Goal: Information Seeking & Learning: Learn about a topic

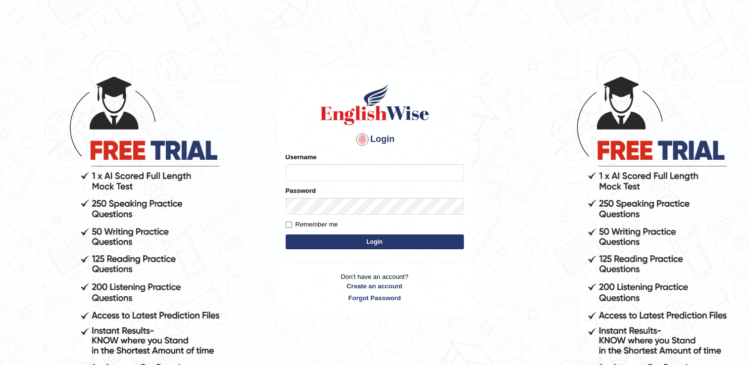
type input "Adedayo"
click at [372, 245] on button "Login" at bounding box center [375, 242] width 178 height 15
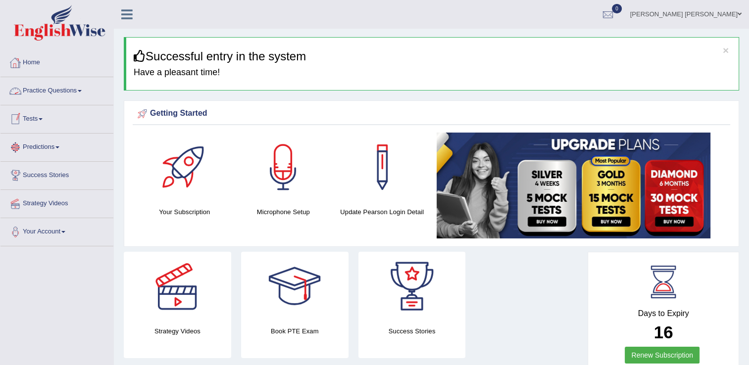
click at [36, 92] on link "Practice Questions" at bounding box center [56, 89] width 113 height 25
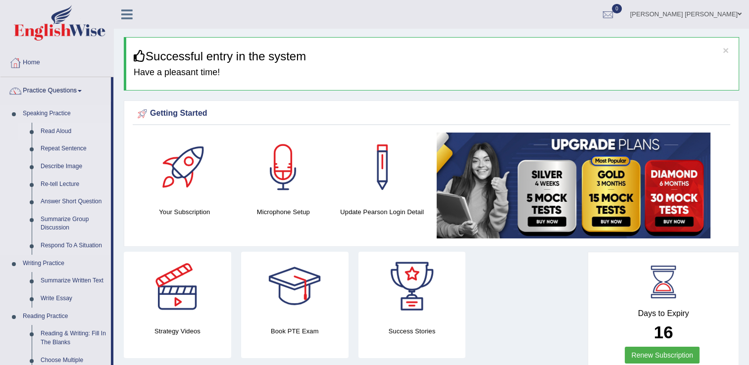
click at [48, 134] on link "Read Aloud" at bounding box center [73, 132] width 75 height 18
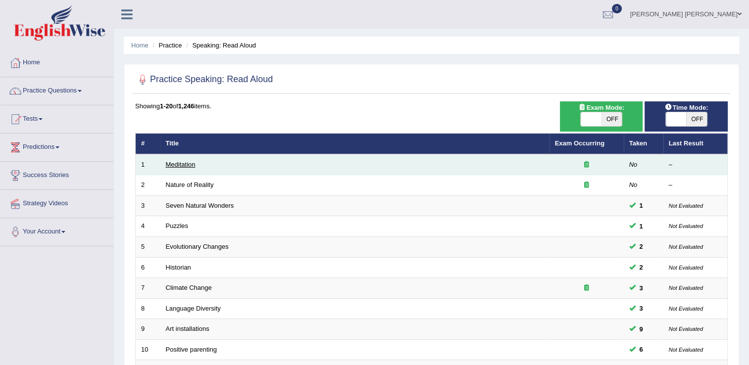
click at [183, 163] on link "Meditation" at bounding box center [181, 164] width 30 height 7
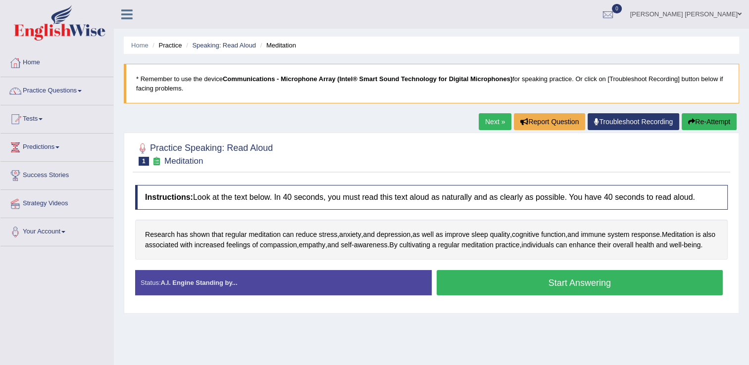
click at [516, 289] on button "Start Answering" at bounding box center [580, 282] width 287 height 25
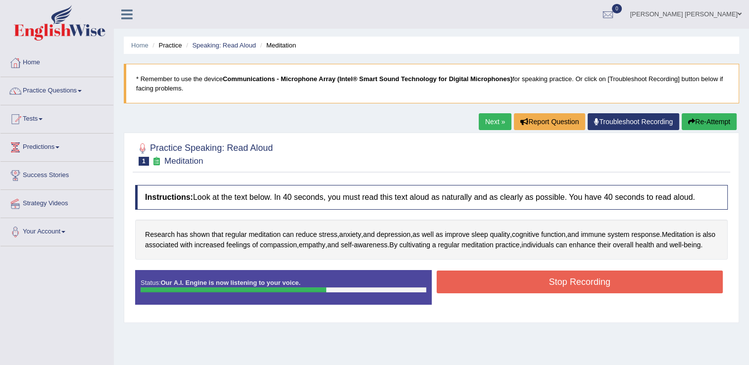
click at [514, 294] on button "Stop Recording" at bounding box center [580, 282] width 287 height 23
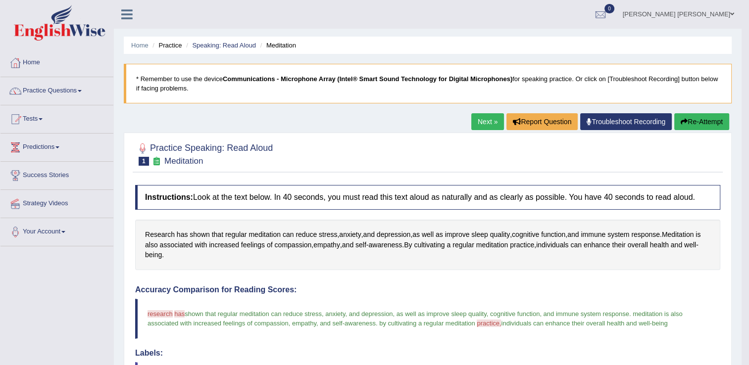
click at [705, 119] on button "Re-Attempt" at bounding box center [701, 121] width 55 height 17
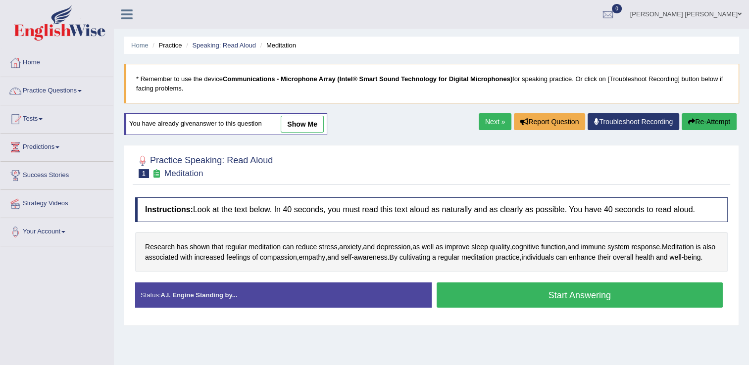
click at [603, 304] on button "Start Answering" at bounding box center [580, 295] width 287 height 25
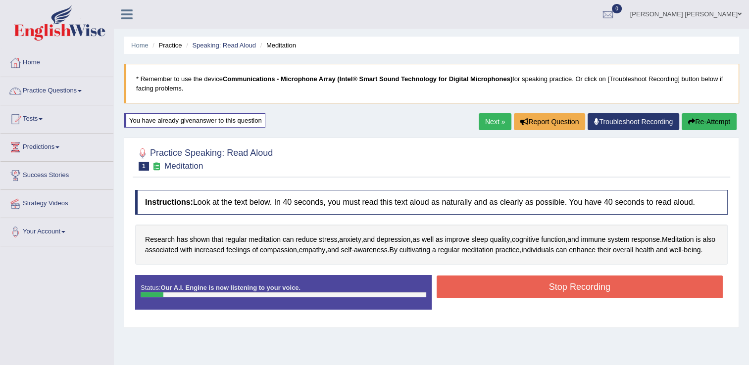
click at [712, 126] on button "Re-Attempt" at bounding box center [709, 121] width 55 height 17
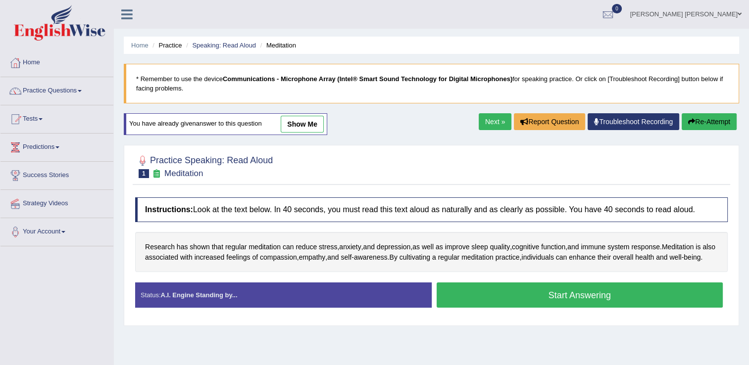
click at [598, 302] on button "Start Answering" at bounding box center [580, 295] width 287 height 25
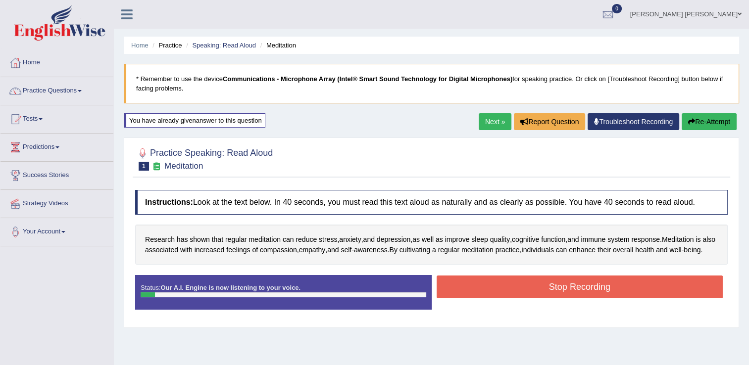
click at [712, 126] on button "Re-Attempt" at bounding box center [709, 121] width 55 height 17
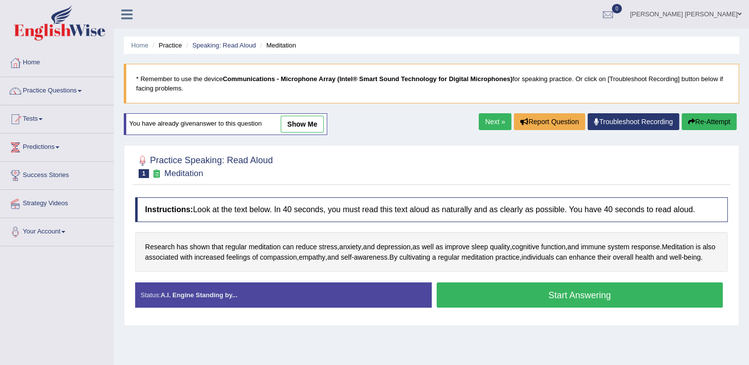
click at [535, 151] on div at bounding box center [431, 166] width 592 height 30
click at [586, 304] on button "Start Answering" at bounding box center [580, 295] width 287 height 25
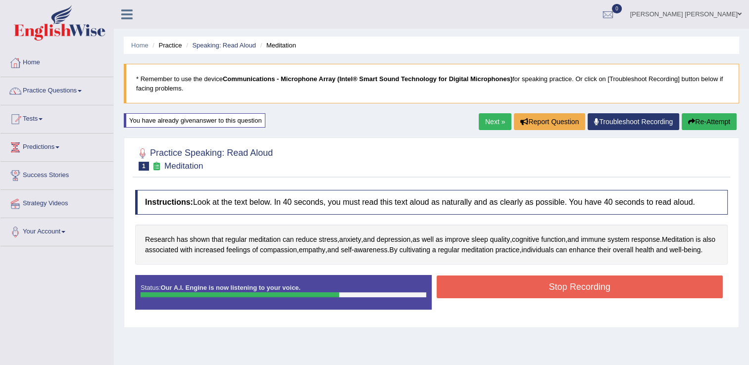
click at [579, 296] on button "Stop Recording" at bounding box center [580, 287] width 287 height 23
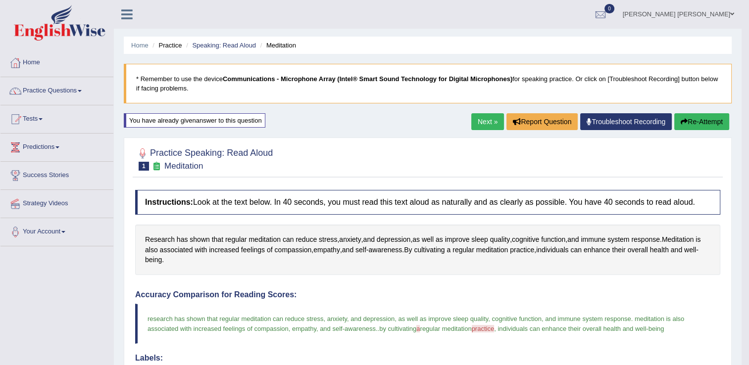
click at [495, 121] on link "Next »" at bounding box center [487, 121] width 33 height 17
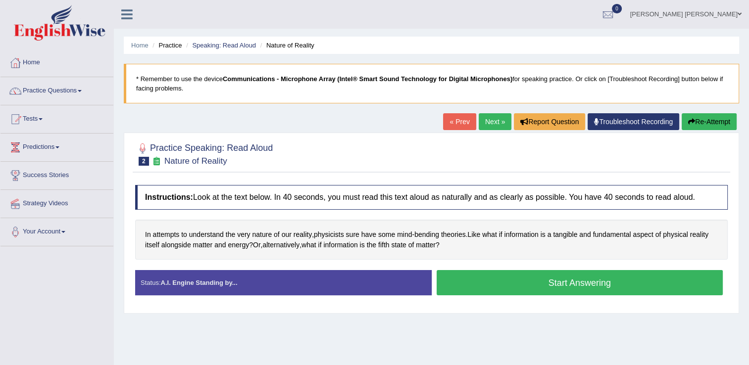
click at [555, 278] on button "Start Answering" at bounding box center [580, 282] width 287 height 25
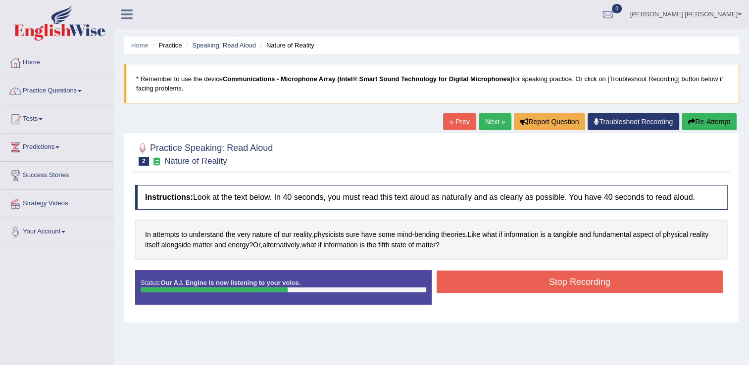
click at [582, 281] on button "Stop Recording" at bounding box center [580, 282] width 287 height 23
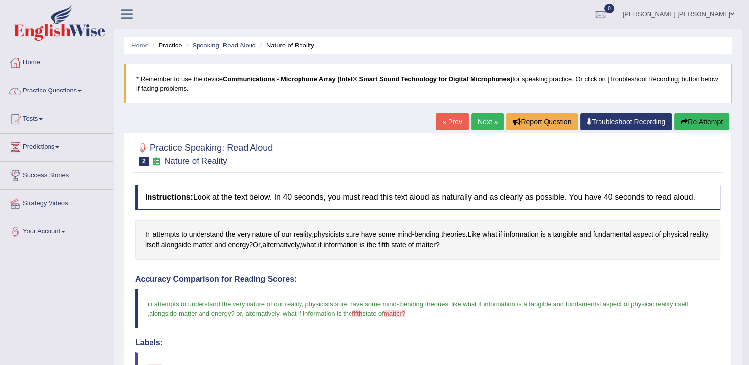
click at [481, 122] on link "Next »" at bounding box center [487, 121] width 33 height 17
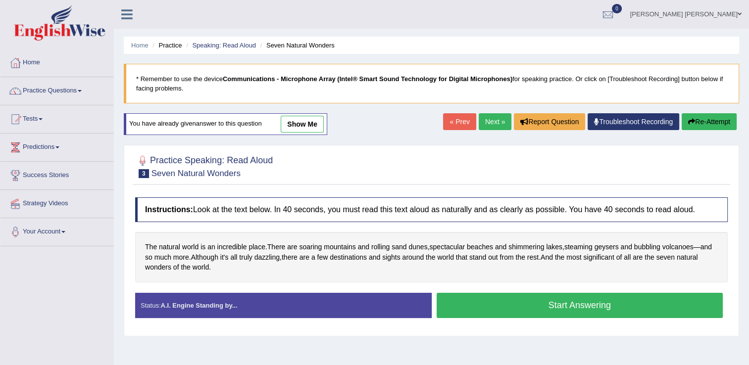
click at [529, 310] on button "Start Answering" at bounding box center [580, 305] width 287 height 25
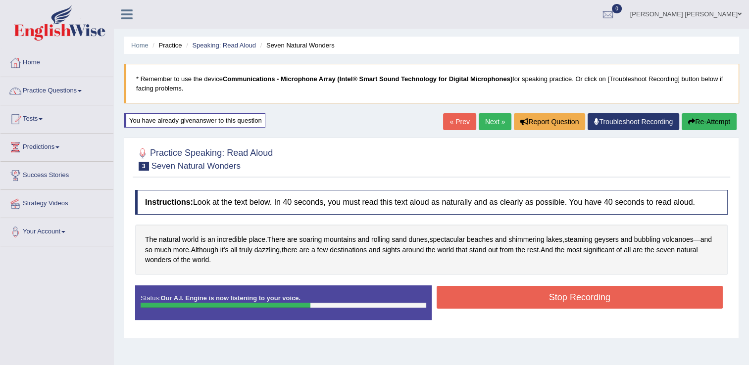
click at [537, 292] on button "Stop Recording" at bounding box center [580, 297] width 287 height 23
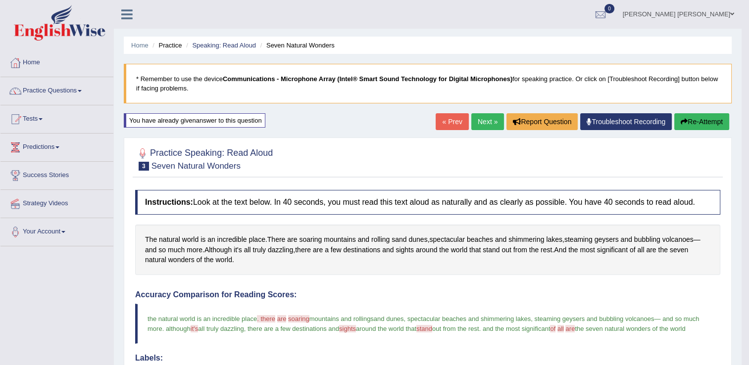
click at [479, 120] on link "Next »" at bounding box center [487, 121] width 33 height 17
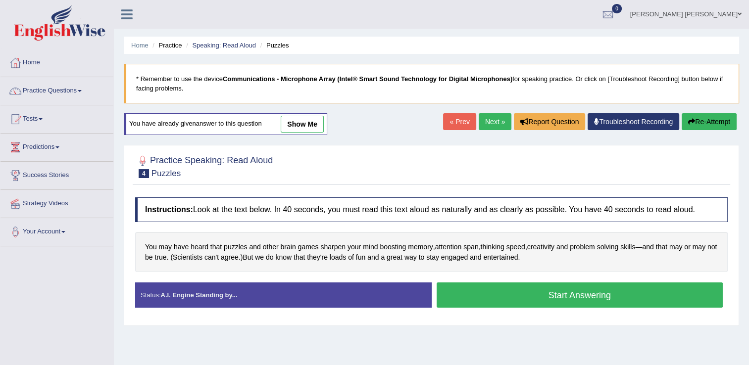
click at [565, 295] on button "Start Answering" at bounding box center [580, 295] width 287 height 25
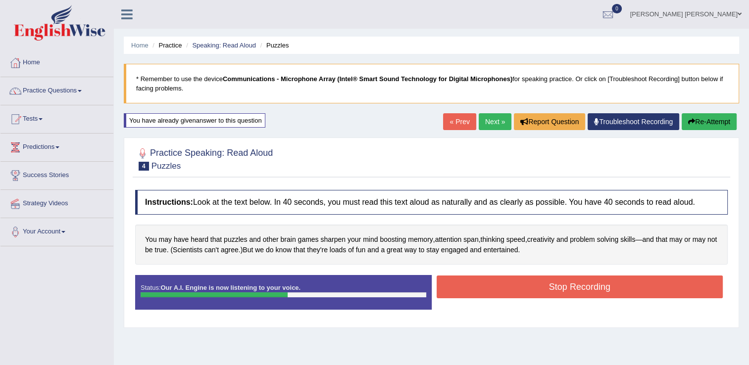
click at [555, 287] on button "Stop Recording" at bounding box center [580, 287] width 287 height 23
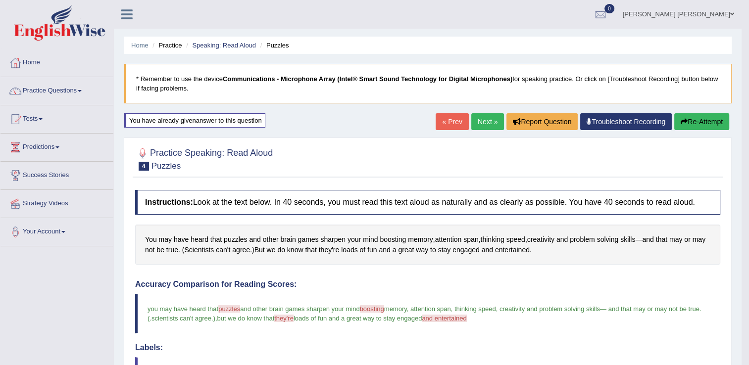
click at [485, 123] on link "Next »" at bounding box center [487, 121] width 33 height 17
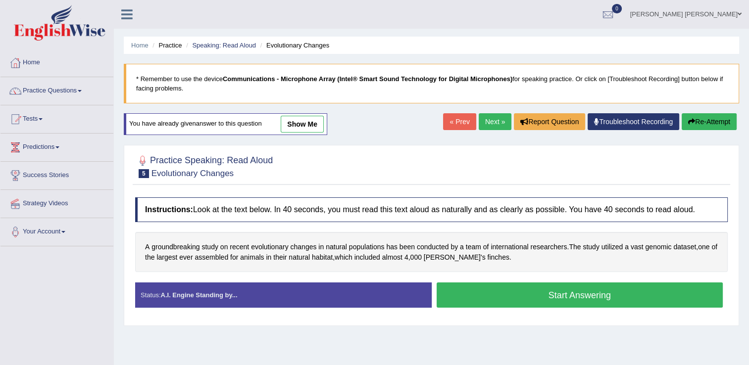
click at [542, 294] on button "Start Answering" at bounding box center [580, 295] width 287 height 25
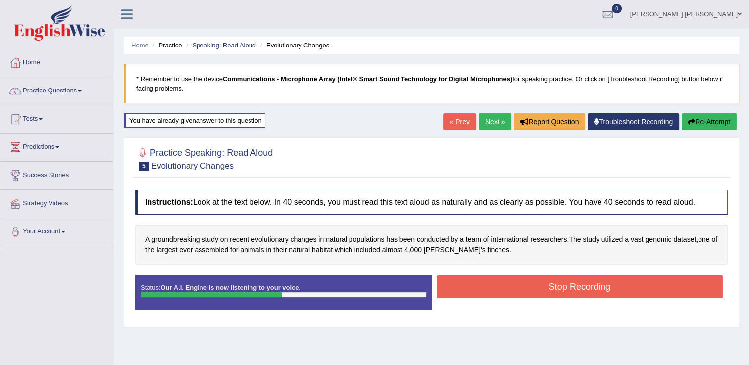
click at [605, 295] on button "Stop Recording" at bounding box center [580, 287] width 287 height 23
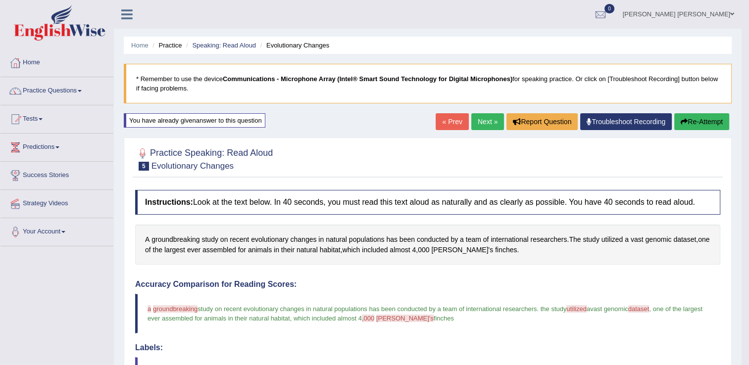
click at [485, 122] on link "Next »" at bounding box center [487, 121] width 33 height 17
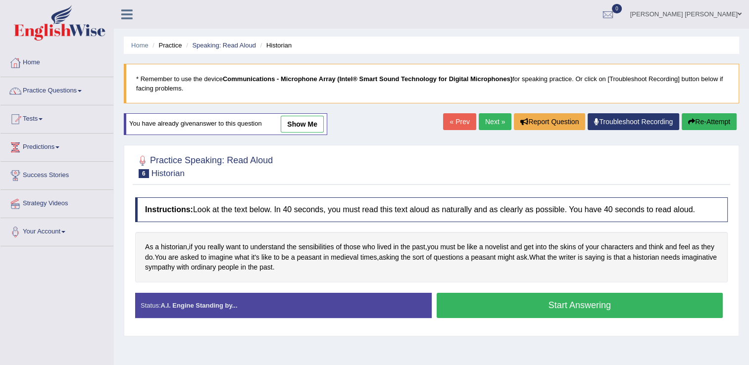
click at [514, 308] on button "Start Answering" at bounding box center [580, 305] width 287 height 25
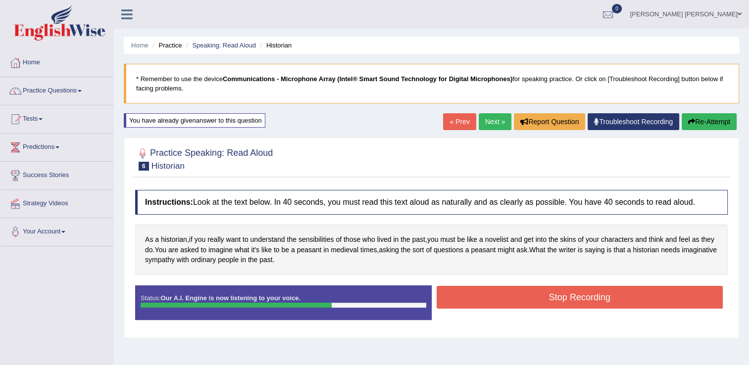
click at [541, 299] on button "Stop Recording" at bounding box center [580, 297] width 287 height 23
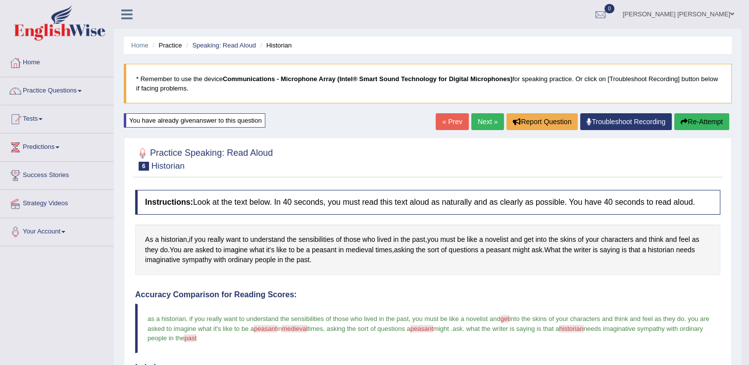
click at [481, 120] on link "Next »" at bounding box center [487, 121] width 33 height 17
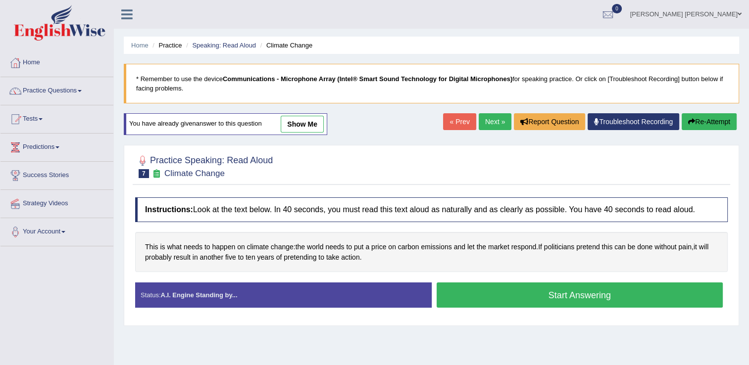
click at [475, 294] on button "Start Answering" at bounding box center [580, 295] width 287 height 25
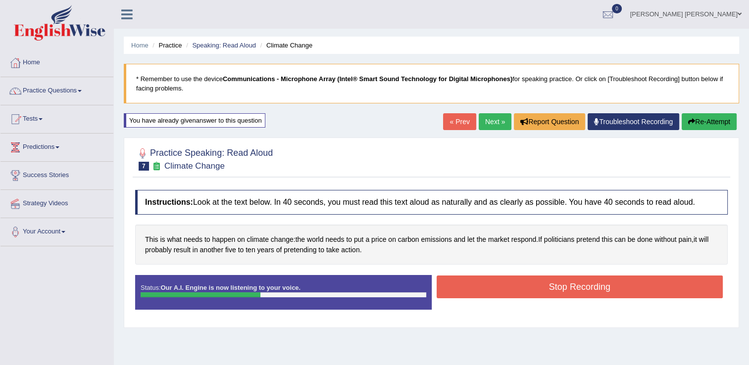
click at [516, 293] on button "Stop Recording" at bounding box center [580, 287] width 287 height 23
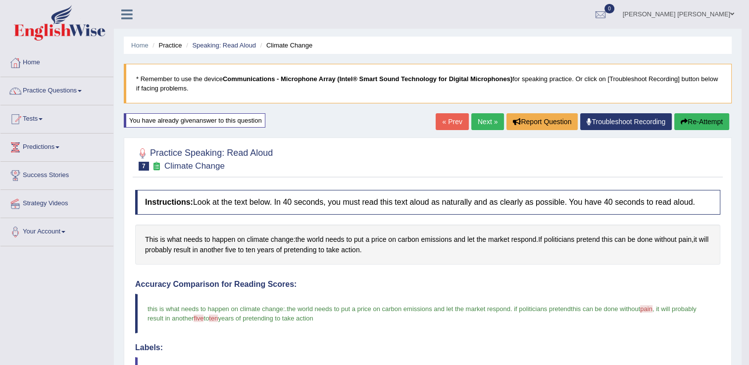
click at [485, 120] on link "Next »" at bounding box center [487, 121] width 33 height 17
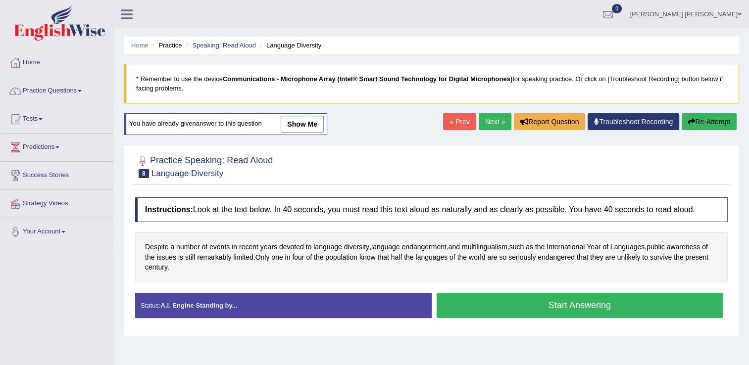
click at [494, 310] on button "Start Answering" at bounding box center [580, 305] width 287 height 25
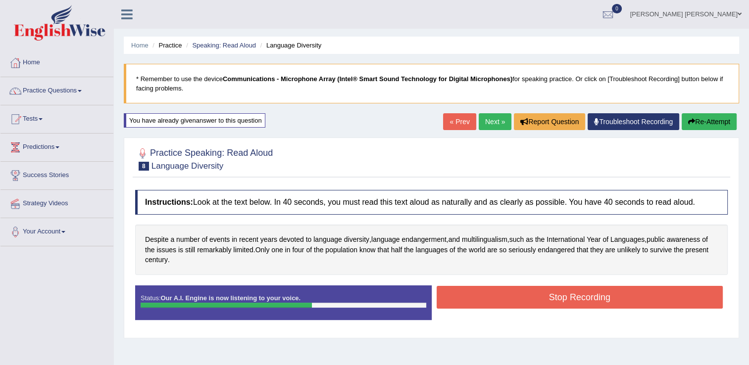
click at [551, 296] on button "Stop Recording" at bounding box center [580, 297] width 287 height 23
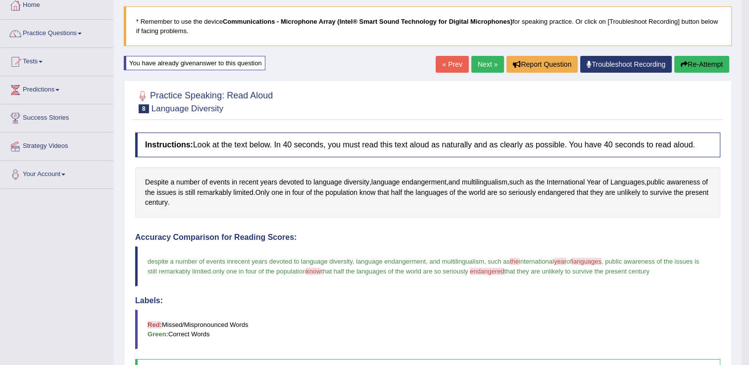
scroll to position [49, 0]
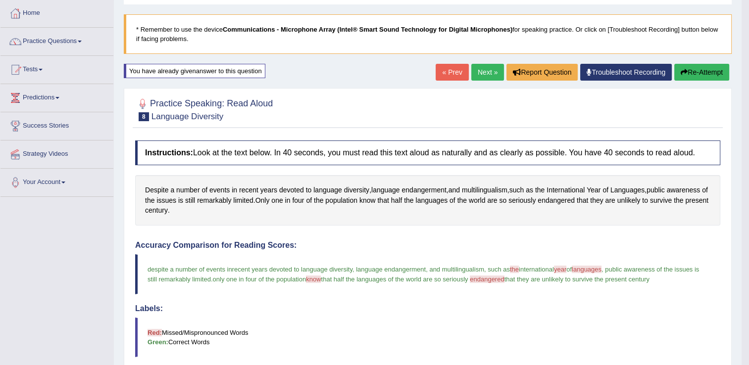
click at [479, 73] on link "Next »" at bounding box center [487, 72] width 33 height 17
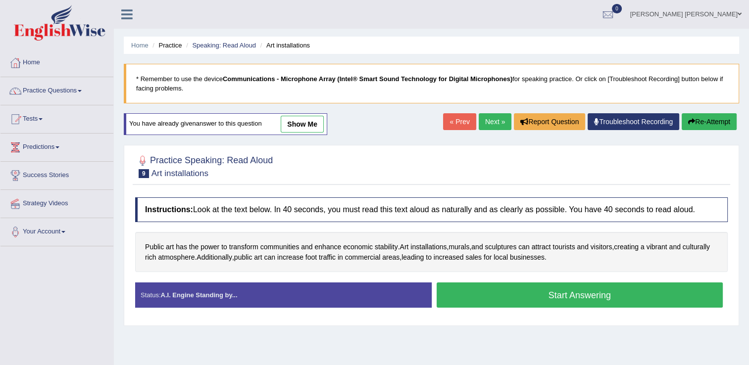
click at [567, 297] on button "Start Answering" at bounding box center [580, 295] width 287 height 25
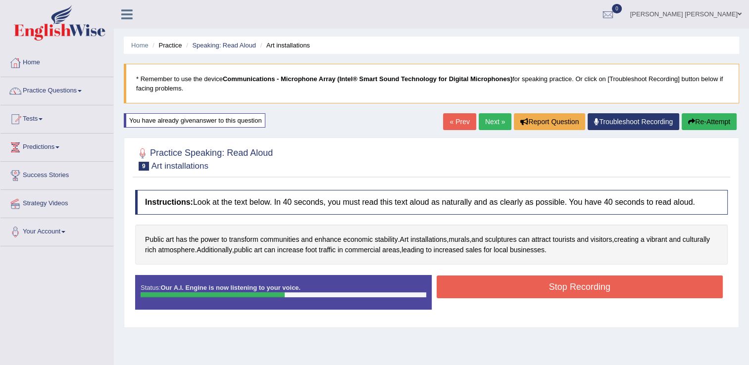
click at [587, 289] on button "Stop Recording" at bounding box center [580, 287] width 287 height 23
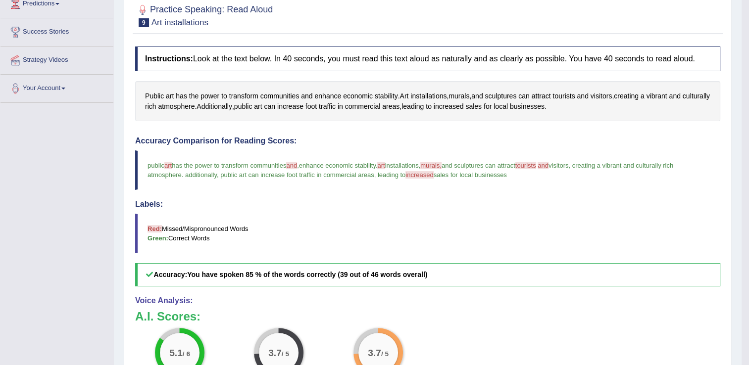
scroll to position [110, 0]
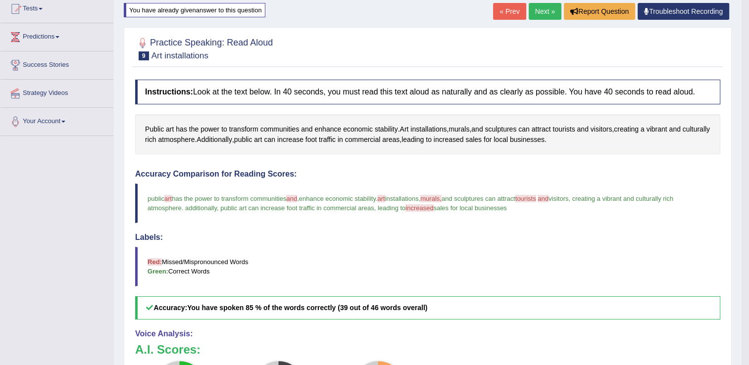
click at [550, 10] on link "Next »" at bounding box center [545, 11] width 33 height 17
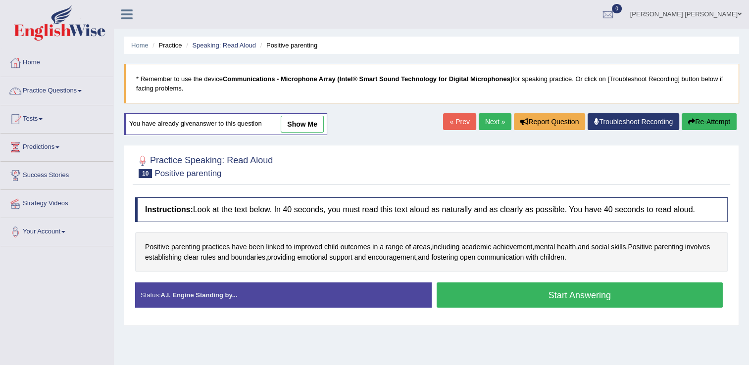
click at [300, 130] on link "show me" at bounding box center [302, 124] width 43 height 17
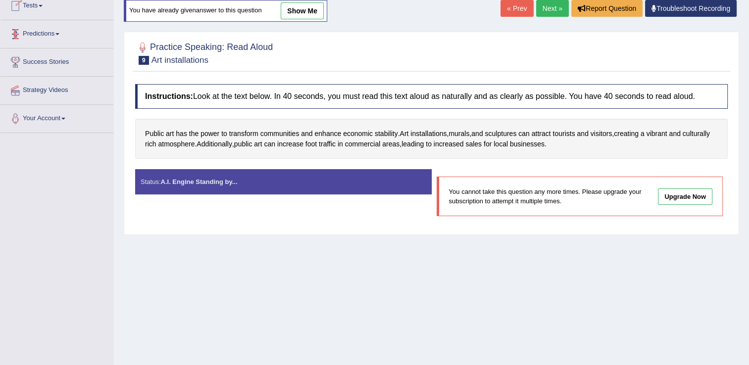
scroll to position [14, 0]
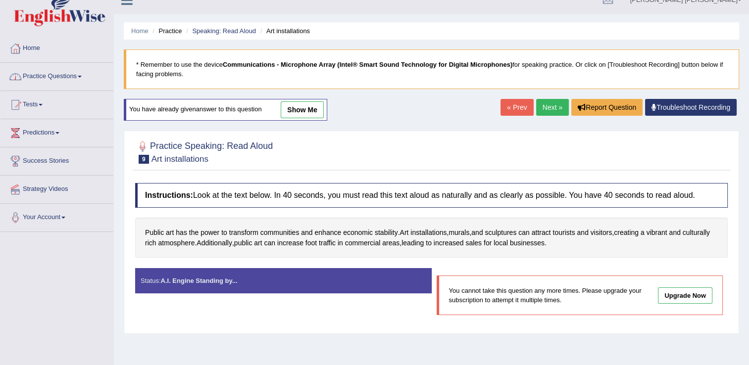
click at [53, 73] on link "Practice Questions" at bounding box center [56, 75] width 113 height 25
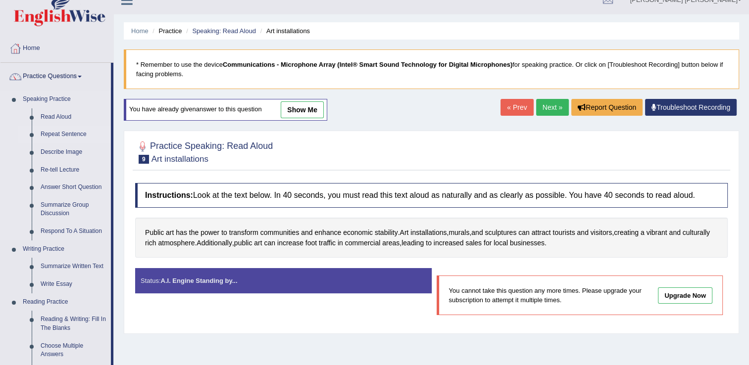
click at [56, 133] on link "Repeat Sentence" at bounding box center [73, 135] width 75 height 18
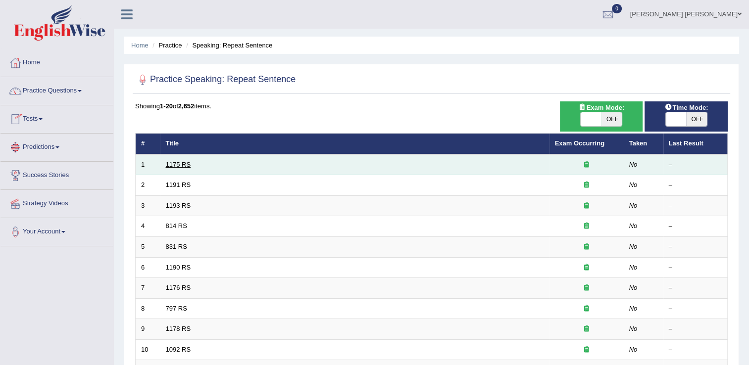
click at [171, 165] on link "1175 RS" at bounding box center [178, 164] width 25 height 7
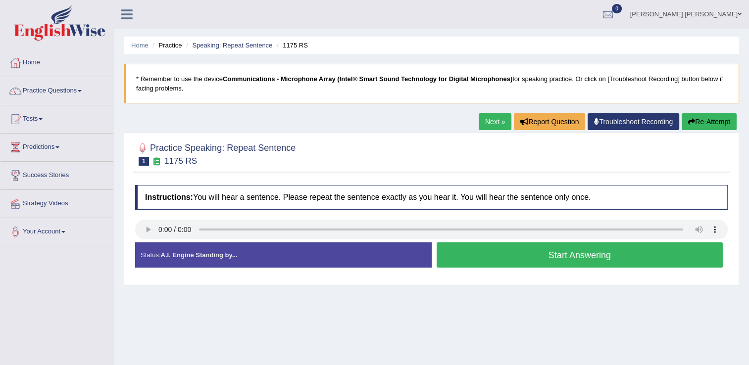
click at [550, 255] on button "Start Answering" at bounding box center [580, 255] width 287 height 25
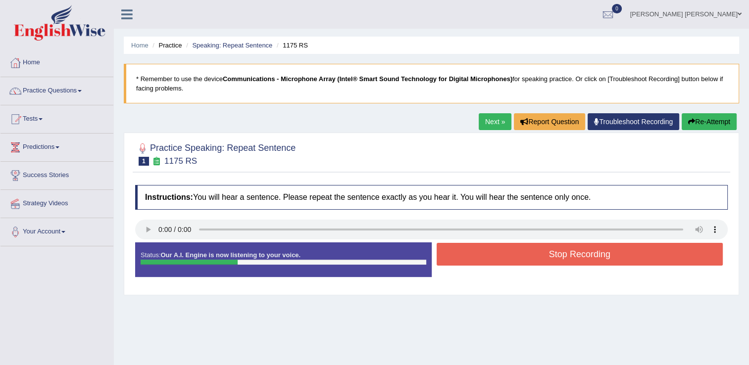
click at [526, 259] on button "Stop Recording" at bounding box center [580, 254] width 287 height 23
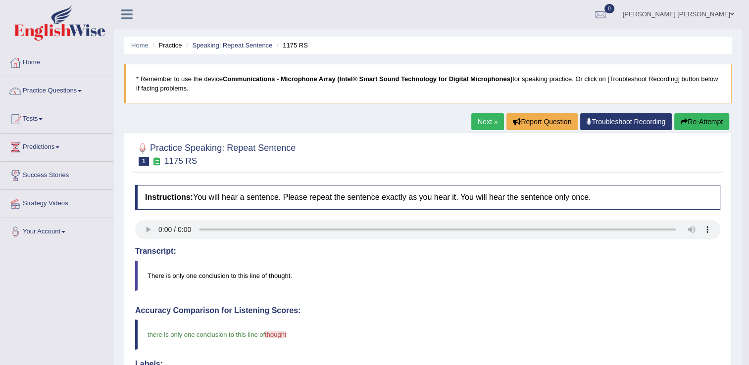
click at [488, 123] on link "Next »" at bounding box center [487, 121] width 33 height 17
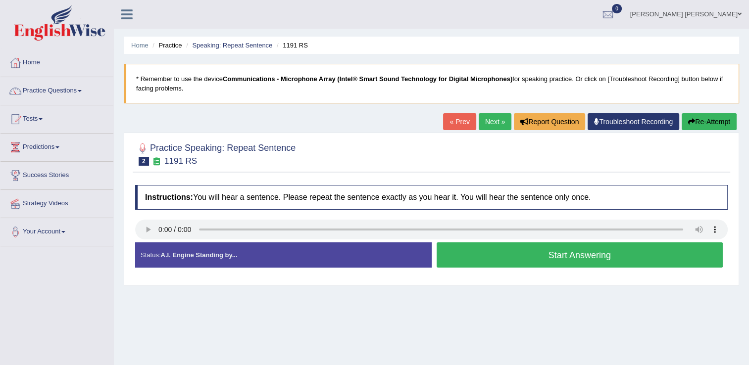
click at [468, 259] on button "Start Answering" at bounding box center [580, 255] width 287 height 25
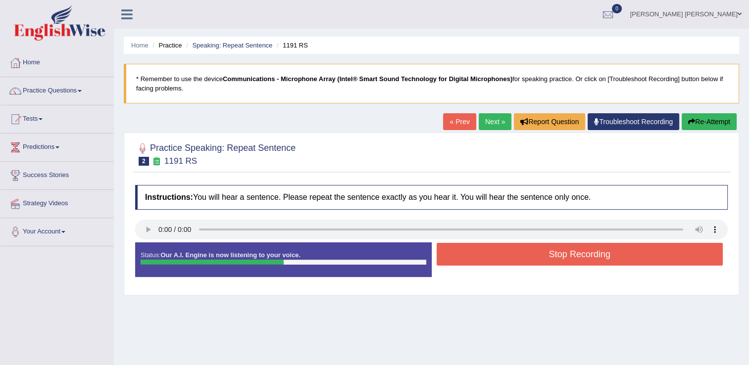
click at [473, 256] on button "Stop Recording" at bounding box center [580, 254] width 287 height 23
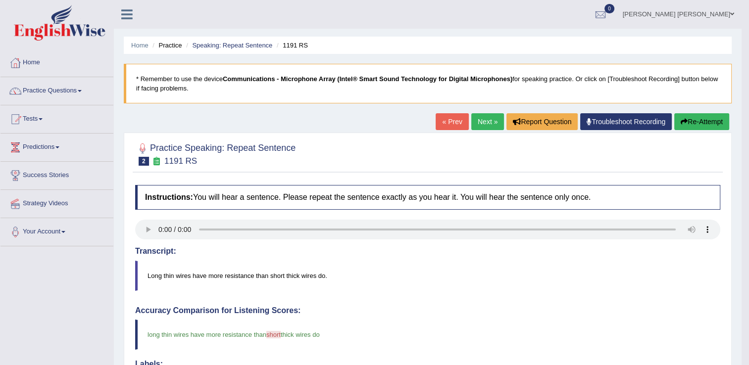
click at [480, 119] on link "Next »" at bounding box center [487, 121] width 33 height 17
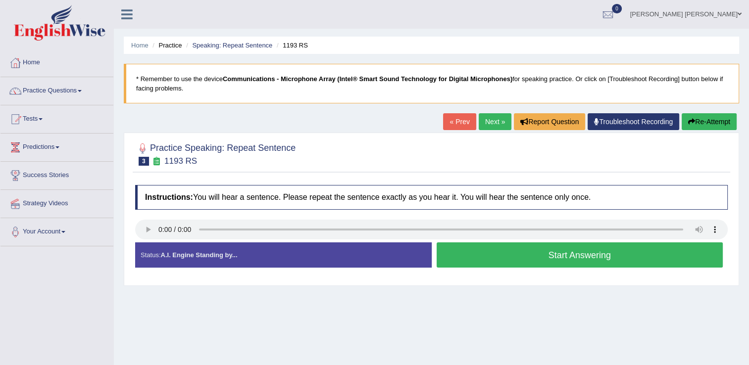
click at [571, 258] on button "Start Answering" at bounding box center [580, 255] width 287 height 25
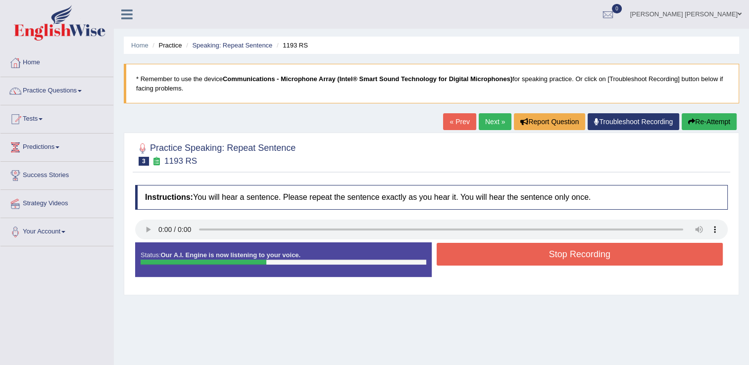
click at [544, 257] on button "Stop Recording" at bounding box center [580, 254] width 287 height 23
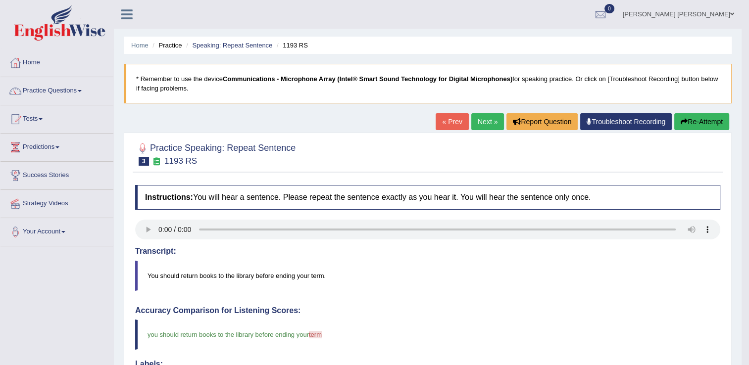
click at [477, 118] on link "Next »" at bounding box center [487, 121] width 33 height 17
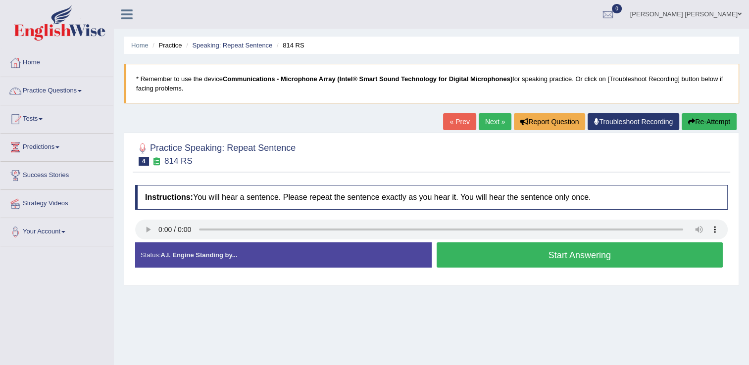
click at [566, 258] on button "Start Answering" at bounding box center [580, 255] width 287 height 25
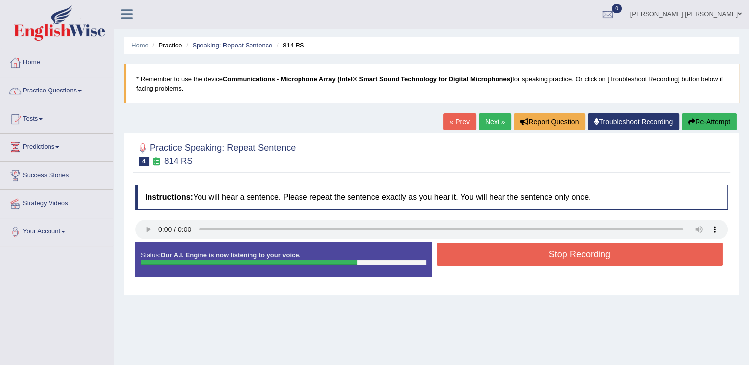
click at [548, 258] on button "Stop Recording" at bounding box center [580, 254] width 287 height 23
